Goal: Information Seeking & Learning: Understand process/instructions

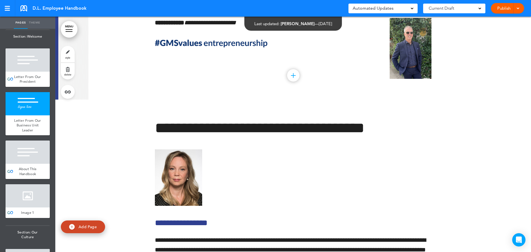
scroll to position [498, 0]
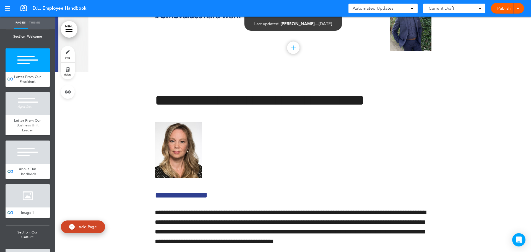
click at [67, 28] on link "MENU" at bounding box center [69, 29] width 17 height 17
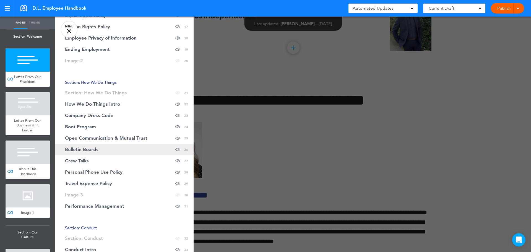
scroll to position [277, 0]
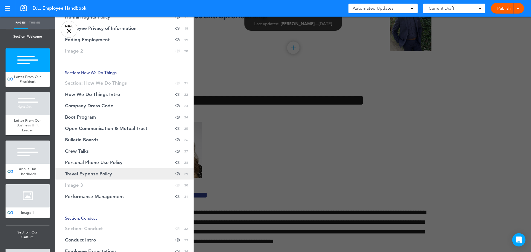
click at [109, 173] on span "Travel Expense Policy" at bounding box center [88, 174] width 47 height 5
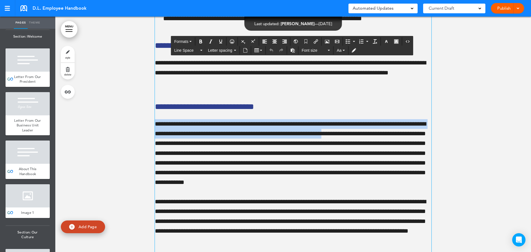
scroll to position [9864, 0]
drag, startPoint x: 390, startPoint y: 160, endPoint x: 152, endPoint y: 153, distance: 237.8
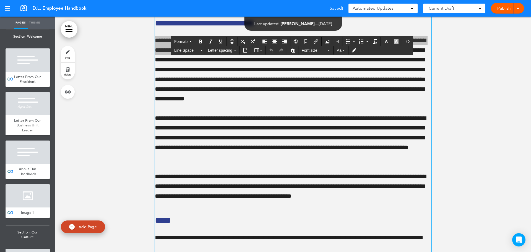
scroll to position [9947, 0]
drag, startPoint x: 266, startPoint y: 124, endPoint x: 298, endPoint y: 140, distance: 35.8
click at [266, 104] on p "**********" at bounding box center [293, 70] width 277 height 68
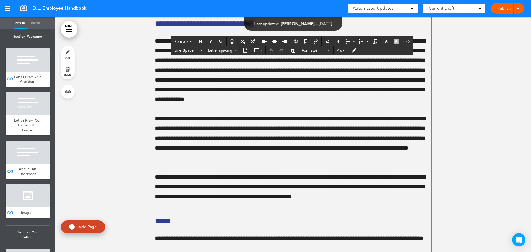
scroll to position [9947, 0]
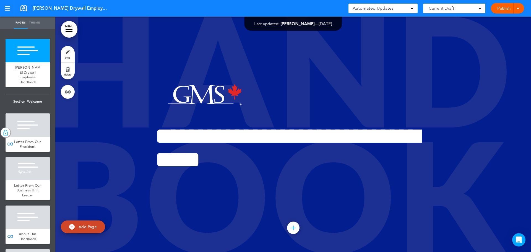
click at [68, 29] on div at bounding box center [69, 29] width 7 height 1
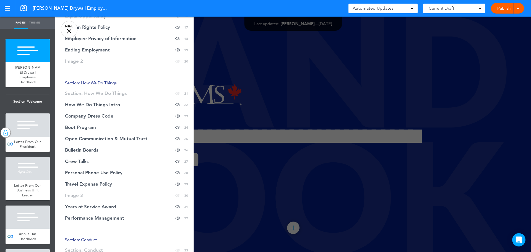
scroll to position [277, 0]
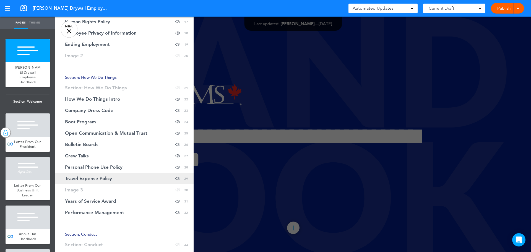
click at [81, 176] on span "Travel Expense Policy" at bounding box center [88, 178] width 47 height 5
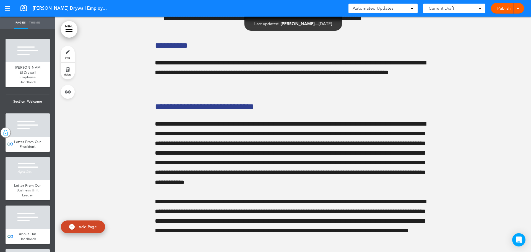
scroll to position [9949, 0]
